Goal: Transaction & Acquisition: Purchase product/service

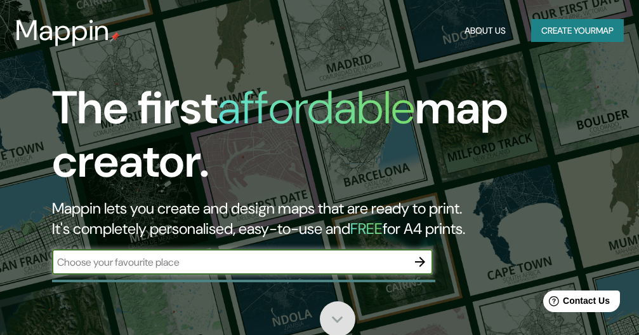
click at [342, 316] on icon at bounding box center [337, 319] width 22 height 22
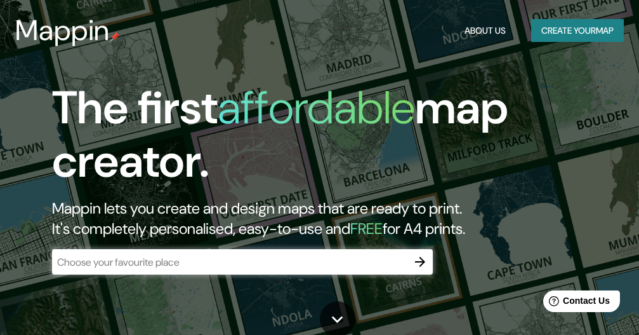
click at [252, 255] on input "text" at bounding box center [229, 262] width 355 height 15
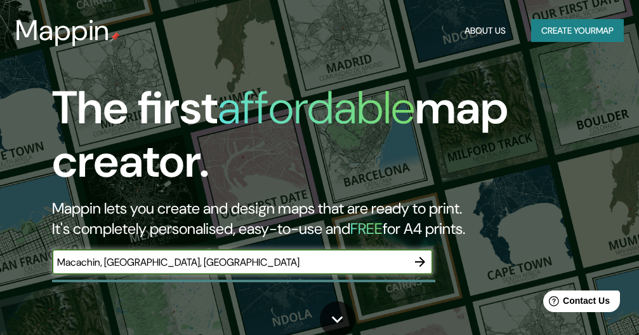
type input "Macachin, La Pampa, Argentina"
click at [426, 262] on icon "button" at bounding box center [420, 261] width 15 height 15
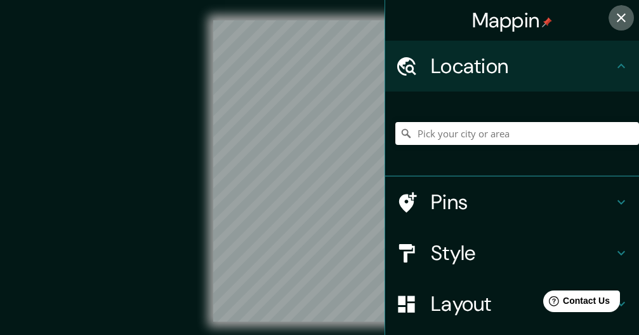
click at [614, 22] on icon "button" at bounding box center [621, 17] width 15 height 15
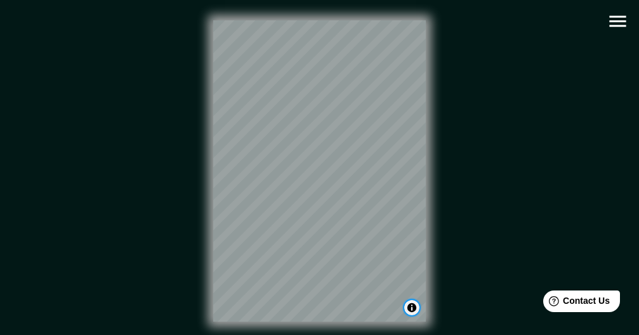
click at [408, 310] on button "Toggle attribution" at bounding box center [411, 307] width 15 height 15
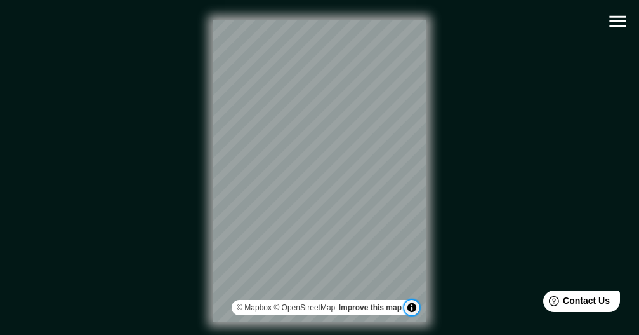
click at [408, 310] on button "Toggle attribution" at bounding box center [411, 307] width 15 height 15
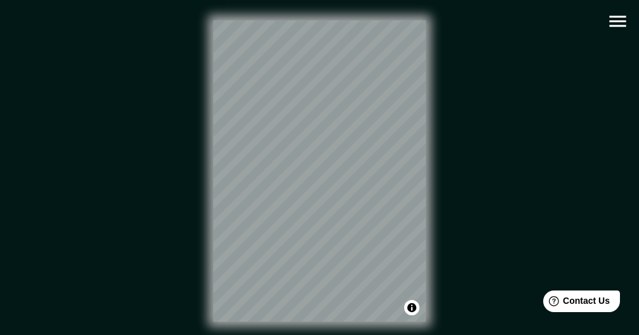
click at [611, 23] on icon "button" at bounding box center [618, 21] width 22 height 22
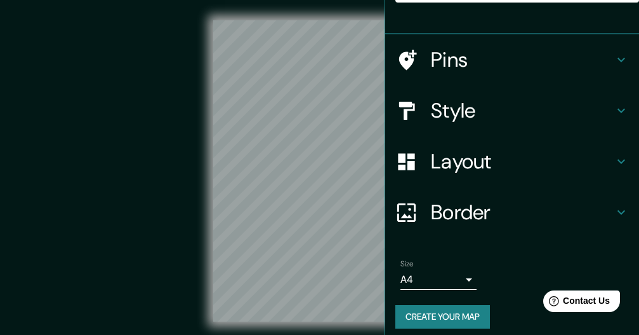
scroll to position [151, 0]
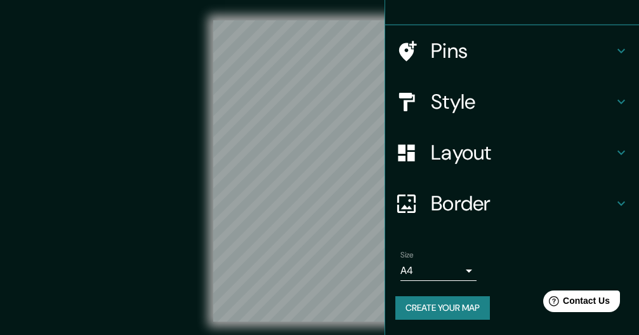
click at [515, 204] on h4 "Border" at bounding box center [522, 202] width 183 height 25
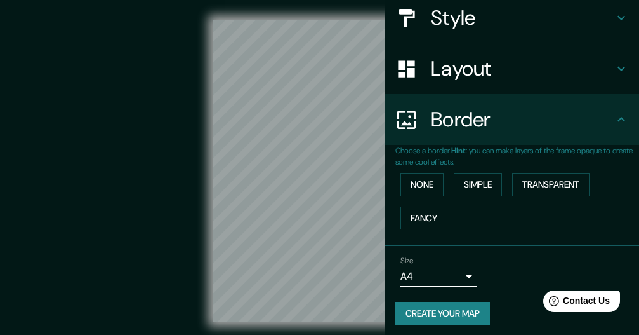
scroll to position [131, 0]
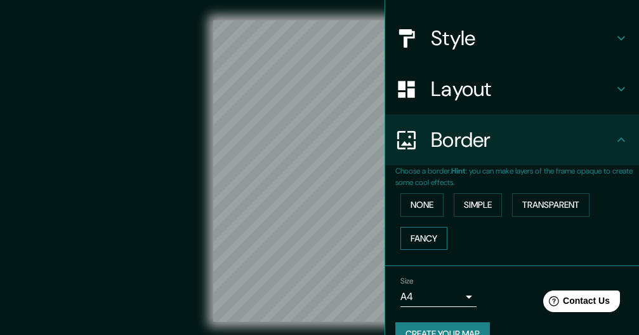
click at [429, 232] on button "Fancy" at bounding box center [424, 238] width 47 height 23
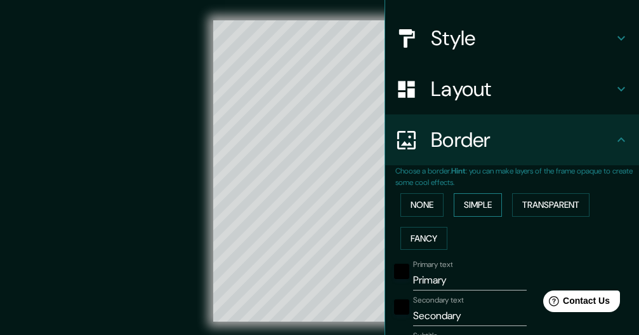
click at [463, 204] on button "Simple" at bounding box center [478, 204] width 48 height 23
click at [528, 197] on button "Transparent" at bounding box center [550, 204] width 77 height 23
click at [418, 206] on button "None" at bounding box center [422, 204] width 43 height 23
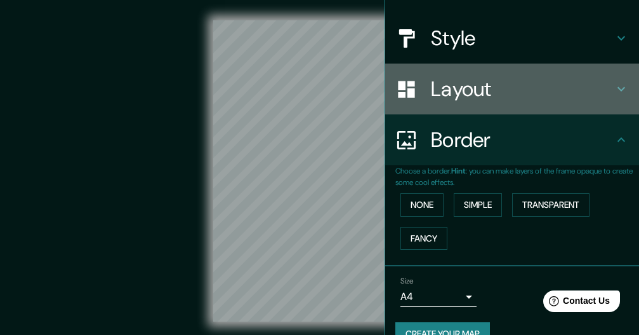
click at [539, 98] on h4 "Layout" at bounding box center [522, 88] width 183 height 25
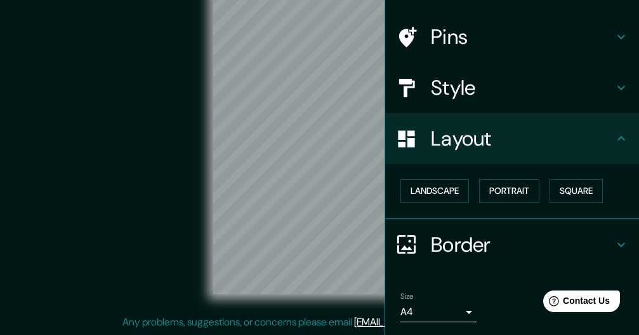
scroll to position [58, 0]
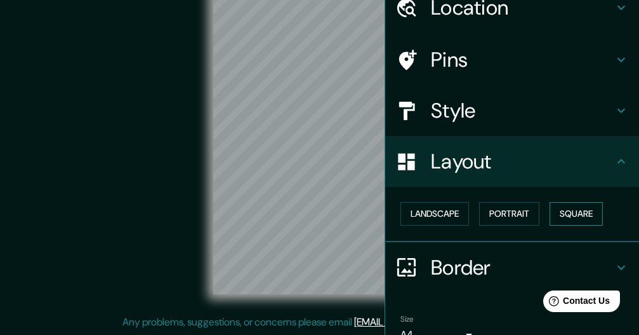
click at [560, 212] on button "Square" at bounding box center [576, 213] width 53 height 23
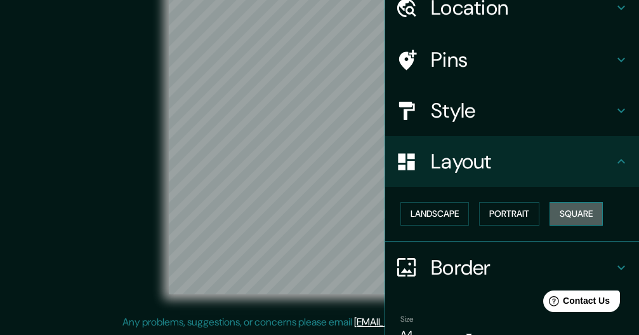
click at [554, 209] on button "Square" at bounding box center [576, 213] width 53 height 23
click at [507, 218] on button "Portrait" at bounding box center [509, 213] width 60 height 23
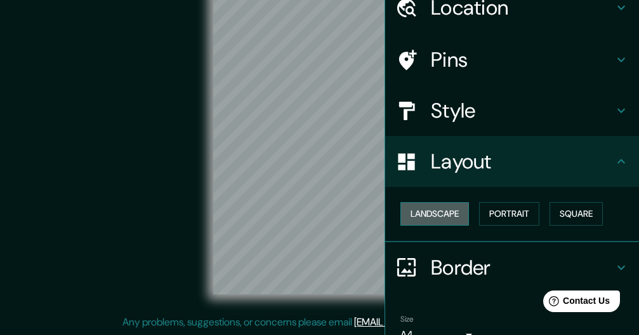
click at [451, 215] on button "Landscape" at bounding box center [435, 213] width 69 height 23
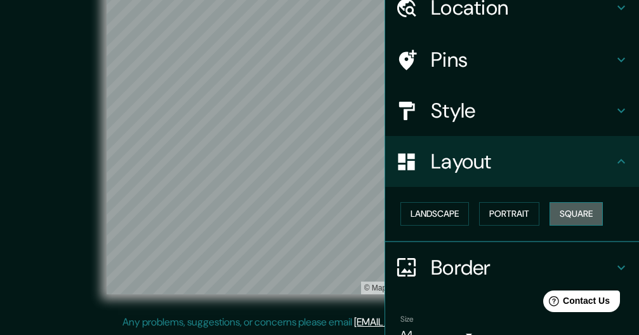
click at [567, 220] on button "Square" at bounding box center [576, 213] width 53 height 23
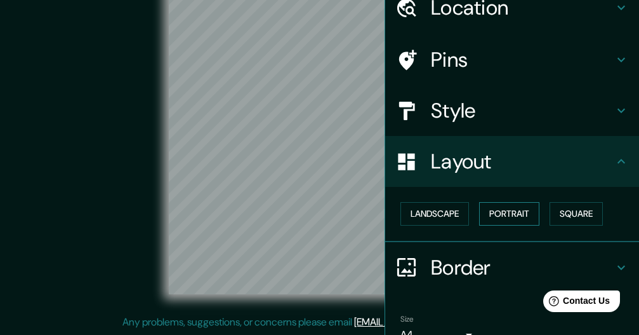
click at [494, 213] on button "Portrait" at bounding box center [509, 213] width 60 height 23
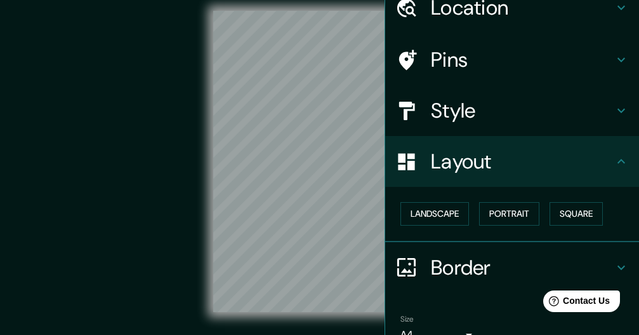
scroll to position [0, 0]
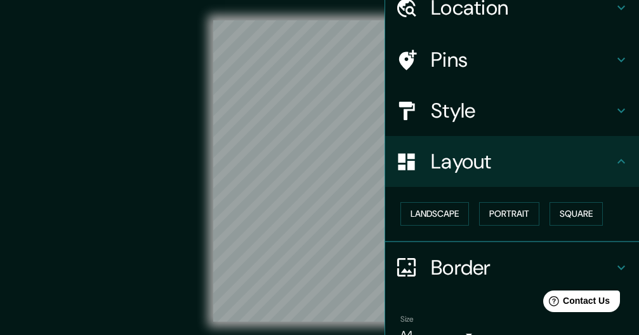
click at [156, 112] on div "© Mapbox © OpenStreetMap Improve this map" at bounding box center [319, 170] width 575 height 301
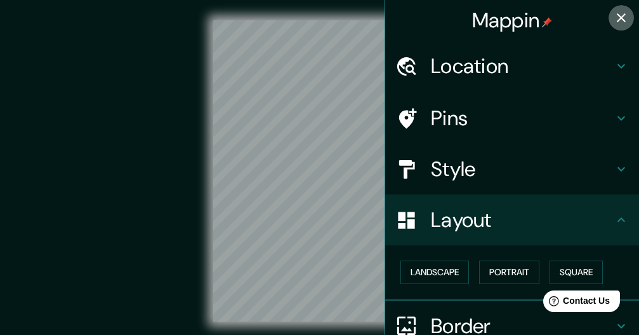
click at [614, 15] on icon "button" at bounding box center [621, 17] width 15 height 15
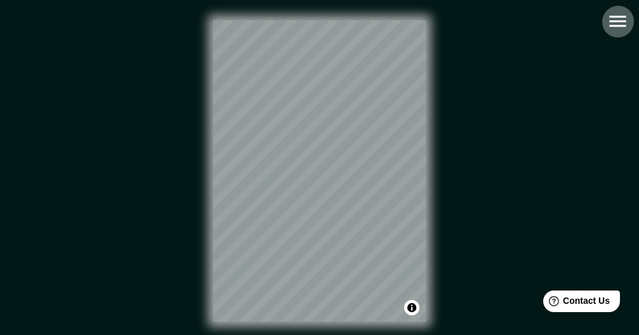
click at [620, 20] on icon "button" at bounding box center [618, 21] width 22 height 22
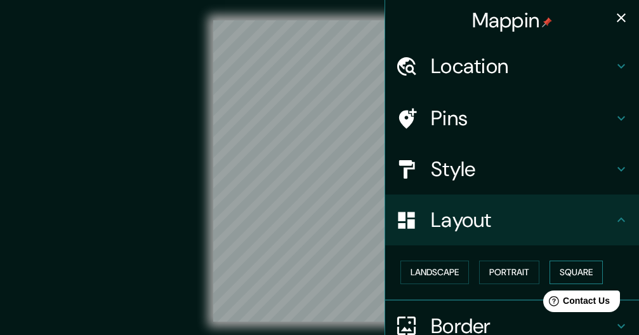
click at [571, 271] on button "Square" at bounding box center [576, 271] width 53 height 23
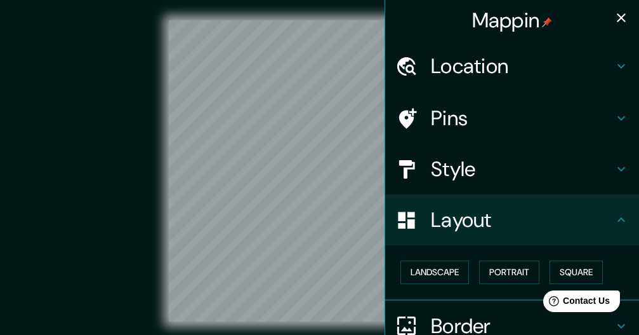
click at [124, 159] on div "© Mapbox © OpenStreetMap Improve this map" at bounding box center [319, 170] width 575 height 301
click at [614, 16] on icon "button" at bounding box center [621, 17] width 15 height 15
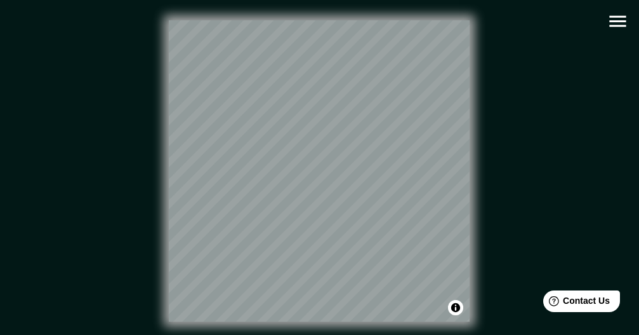
drag, startPoint x: 562, startPoint y: 113, endPoint x: 542, endPoint y: 83, distance: 35.7
click at [542, 83] on div "© Mapbox © OpenStreetMap Improve this map" at bounding box center [319, 170] width 575 height 301
click at [612, 25] on icon "button" at bounding box center [618, 21] width 22 height 22
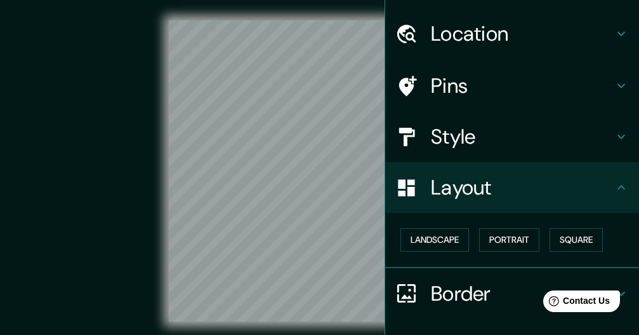
scroll to position [122, 0]
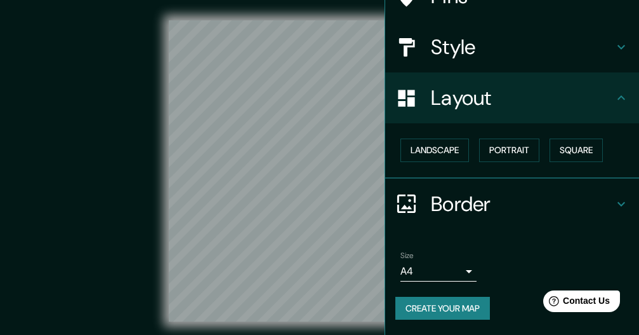
click at [451, 308] on button "Create your map" at bounding box center [442, 307] width 95 height 23
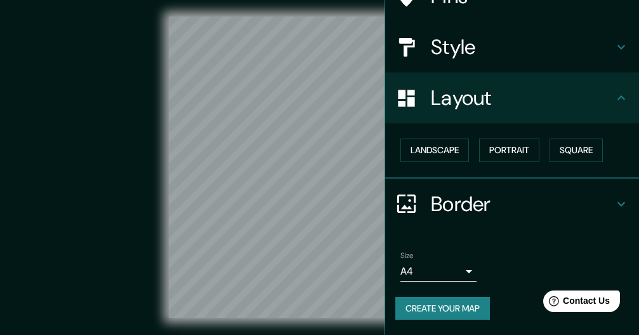
scroll to position [27, 0]
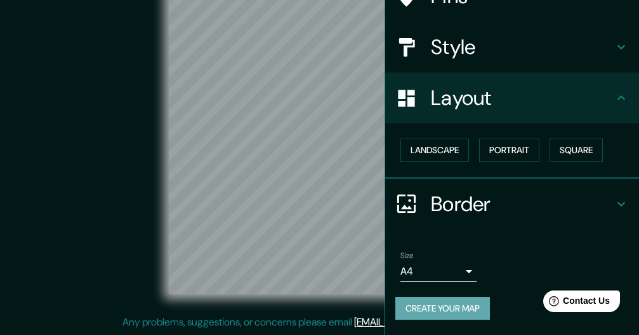
click at [451, 304] on button "Create your map" at bounding box center [442, 307] width 95 height 23
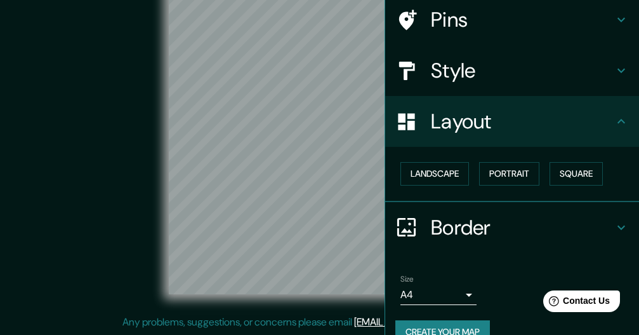
scroll to position [0, 0]
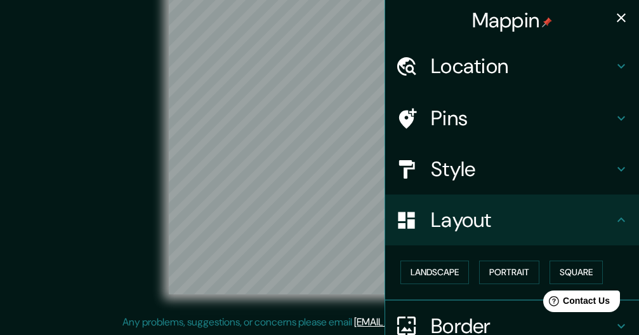
click at [614, 22] on icon "button" at bounding box center [621, 17] width 15 height 15
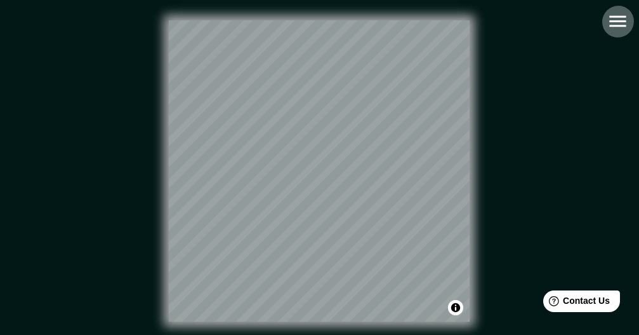
click at [616, 30] on icon "button" at bounding box center [618, 21] width 22 height 22
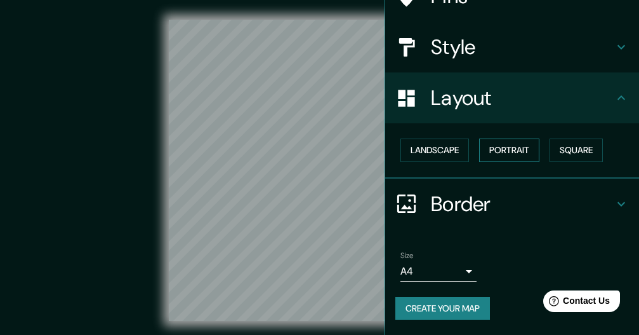
scroll to position [27, 0]
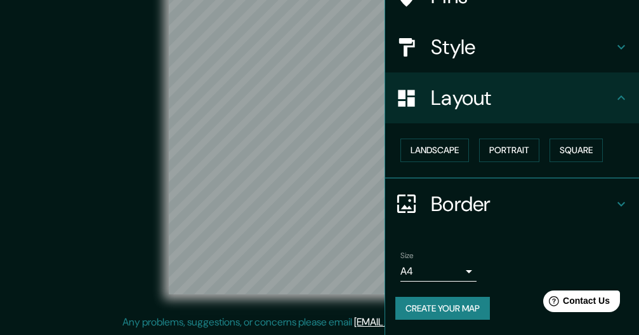
click at [614, 208] on icon at bounding box center [621, 203] width 15 height 15
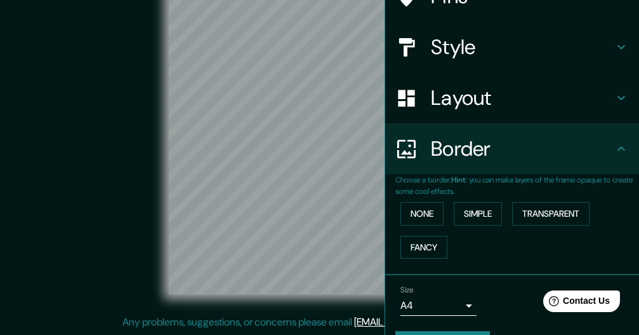
click at [614, 153] on icon at bounding box center [621, 148] width 15 height 15
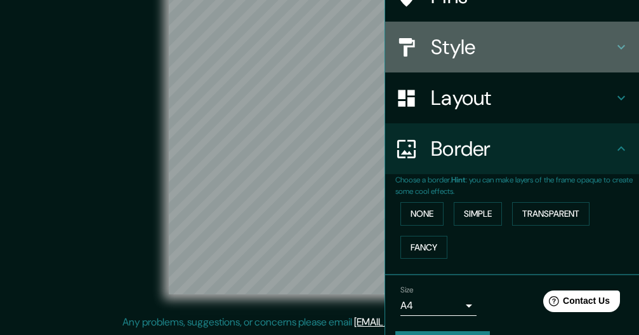
click at [608, 55] on div "Style" at bounding box center [512, 47] width 254 height 51
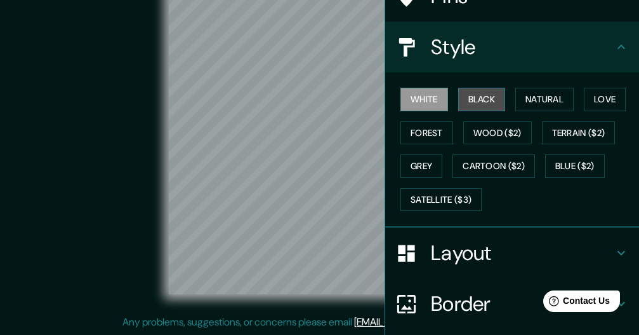
click at [484, 99] on button "Black" at bounding box center [482, 99] width 48 height 23
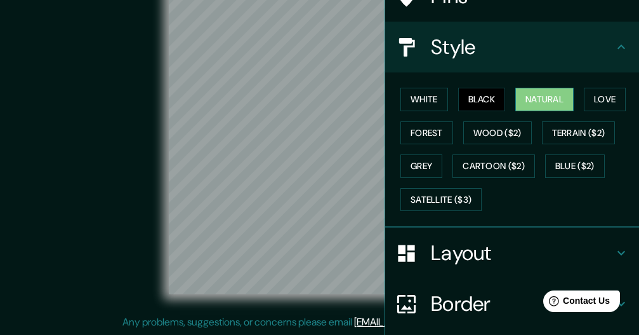
click at [527, 99] on button "Natural" at bounding box center [544, 99] width 58 height 23
click at [477, 103] on button "Black" at bounding box center [482, 99] width 48 height 23
click at [527, 105] on button "Natural" at bounding box center [544, 99] width 58 height 23
click at [597, 107] on button "Love" at bounding box center [605, 99] width 42 height 23
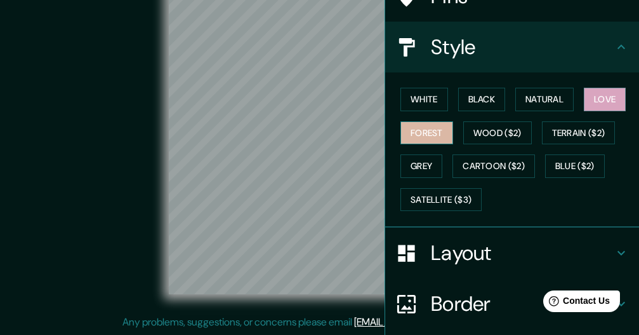
click at [418, 126] on button "Forest" at bounding box center [427, 132] width 53 height 23
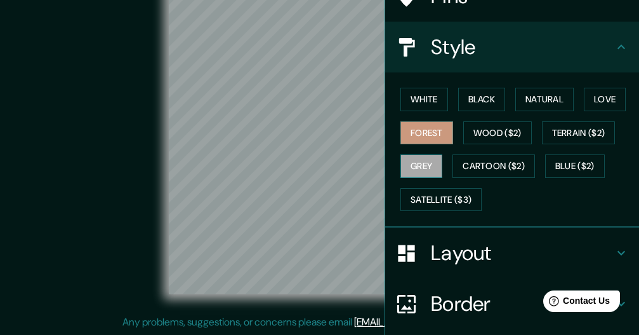
click at [411, 160] on button "Grey" at bounding box center [422, 165] width 42 height 23
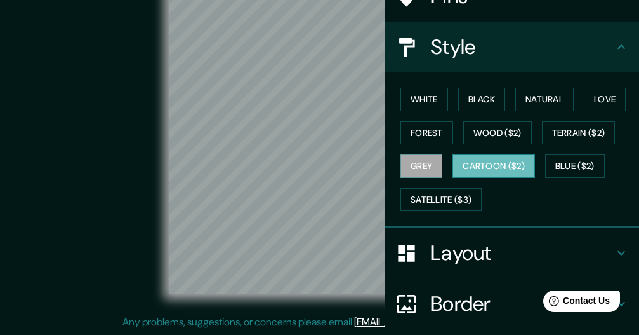
click at [497, 168] on button "Cartoon ($2)" at bounding box center [494, 165] width 83 height 23
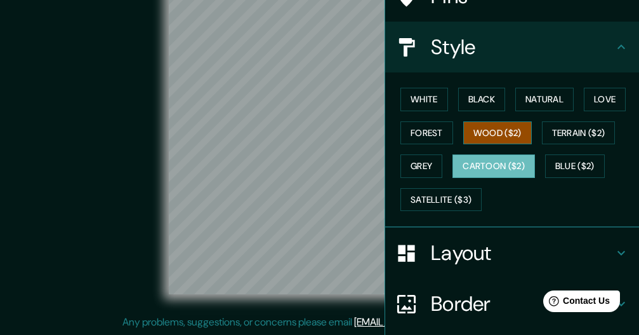
click at [479, 133] on button "Wood ($2)" at bounding box center [497, 132] width 69 height 23
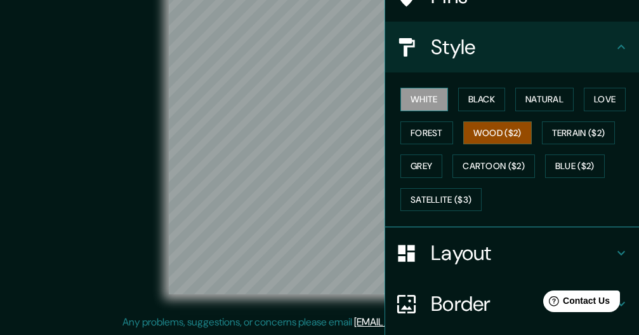
click at [418, 103] on button "White" at bounding box center [425, 99] width 48 height 23
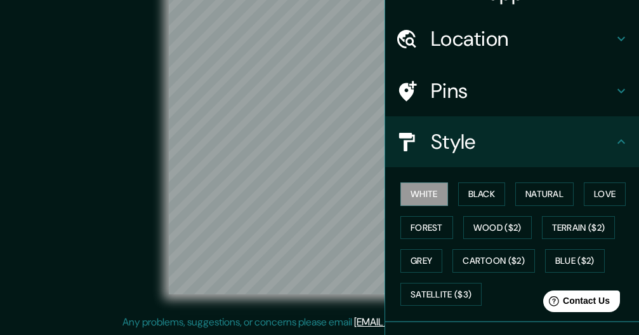
scroll to position [0, 0]
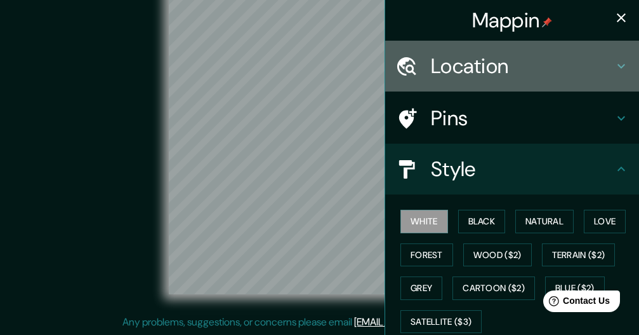
click at [606, 76] on div "Location" at bounding box center [512, 66] width 254 height 51
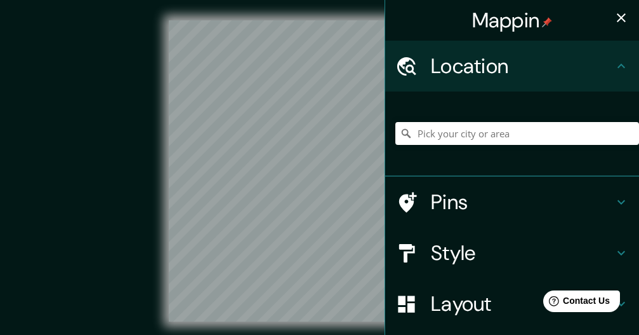
click at [614, 23] on icon "button" at bounding box center [621, 17] width 15 height 15
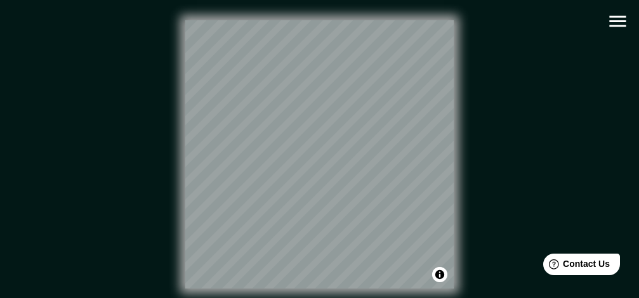
click at [610, 23] on icon "button" at bounding box center [618, 21] width 22 height 22
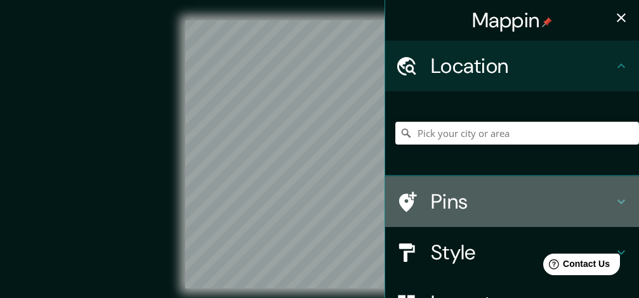
click at [496, 199] on h4 "Pins" at bounding box center [522, 201] width 183 height 25
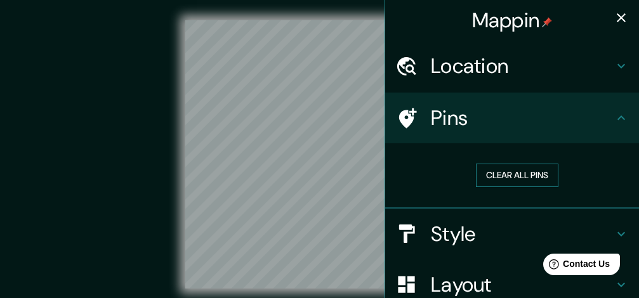
click at [526, 173] on button "Clear all pins" at bounding box center [517, 175] width 83 height 23
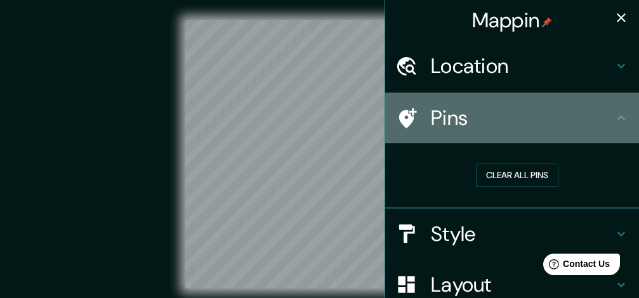
click at [450, 110] on h4 "Pins" at bounding box center [522, 117] width 183 height 25
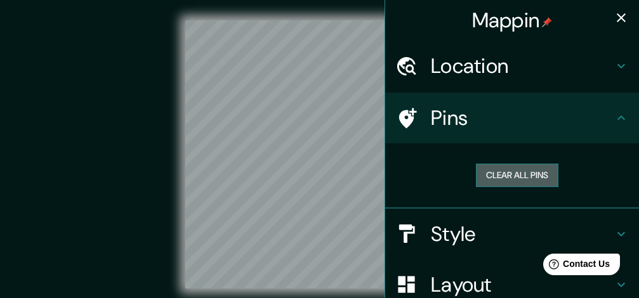
click at [508, 173] on button "Clear all pins" at bounding box center [517, 175] width 83 height 23
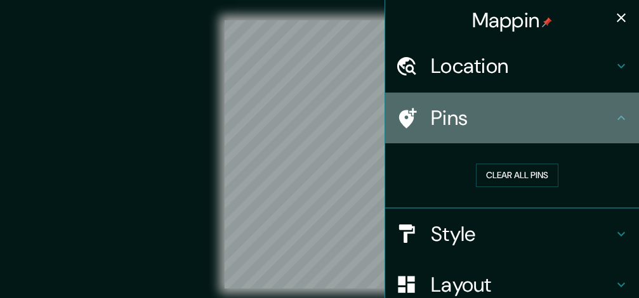
click at [576, 124] on h4 "Pins" at bounding box center [522, 117] width 183 height 25
